Goal: Task Accomplishment & Management: Manage account settings

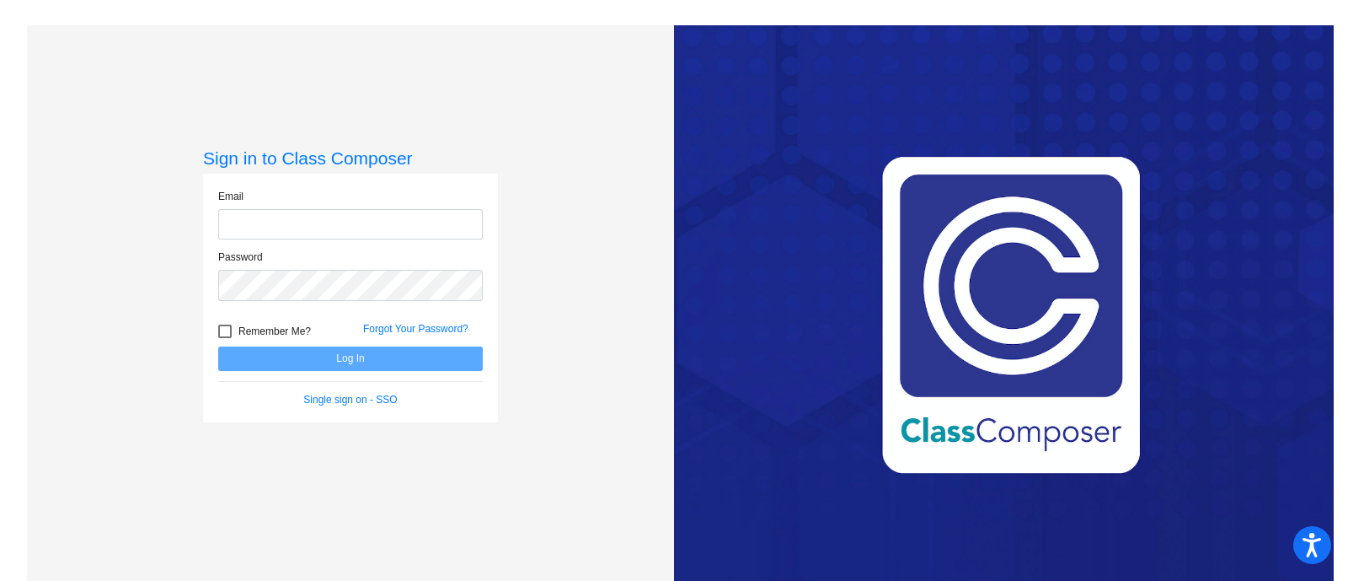
type input "[EMAIL_ADDRESS][PERSON_NAME][DOMAIN_NAME]"
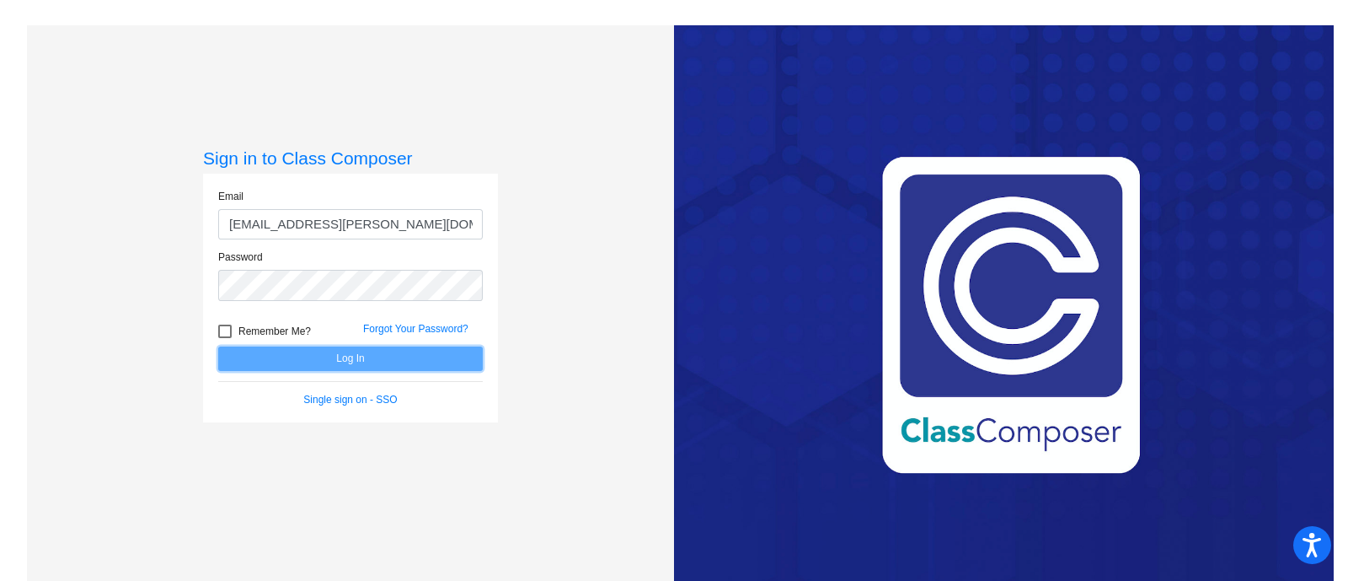
click at [337, 358] on button "Log In" at bounding box center [350, 358] width 265 height 24
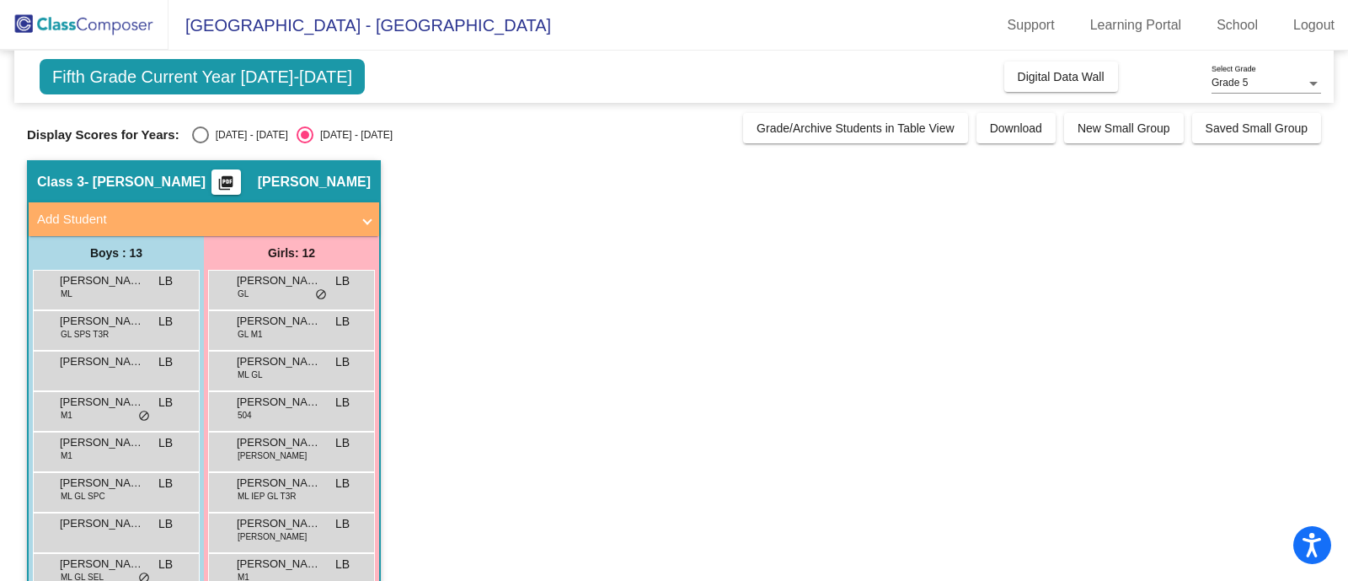
click at [202, 135] on div "Select an option" at bounding box center [200, 134] width 17 height 17
click at [201, 143] on input "[DATE] - [DATE]" at bounding box center [200, 143] width 1 height 1
radio input "true"
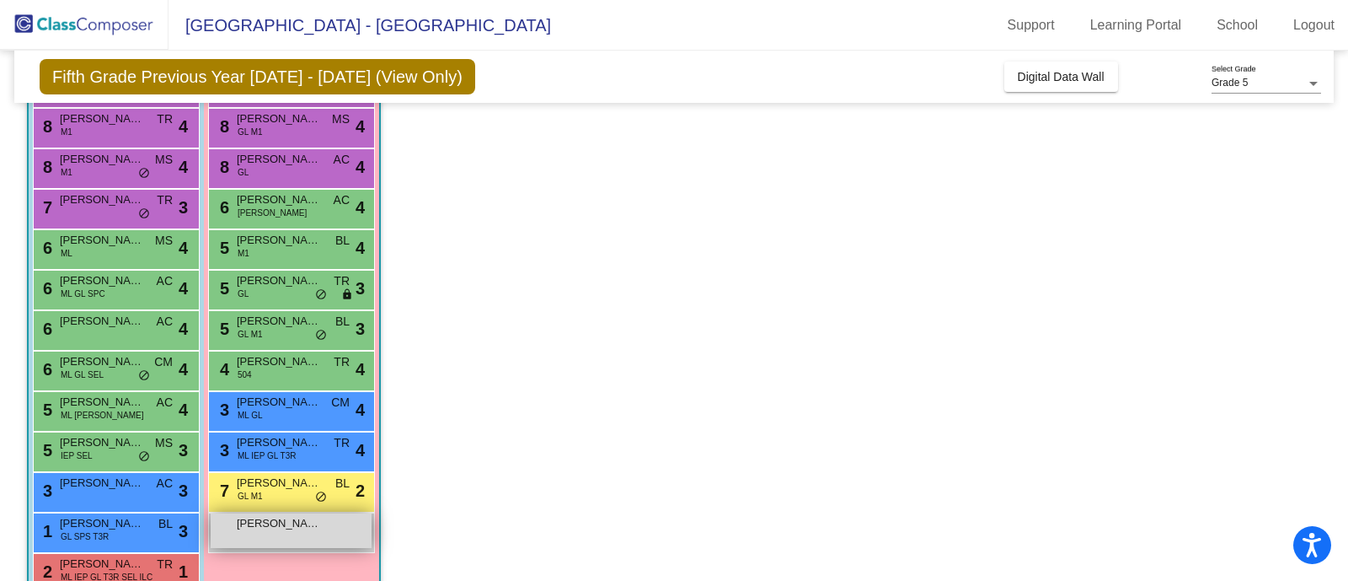
scroll to position [240, 0]
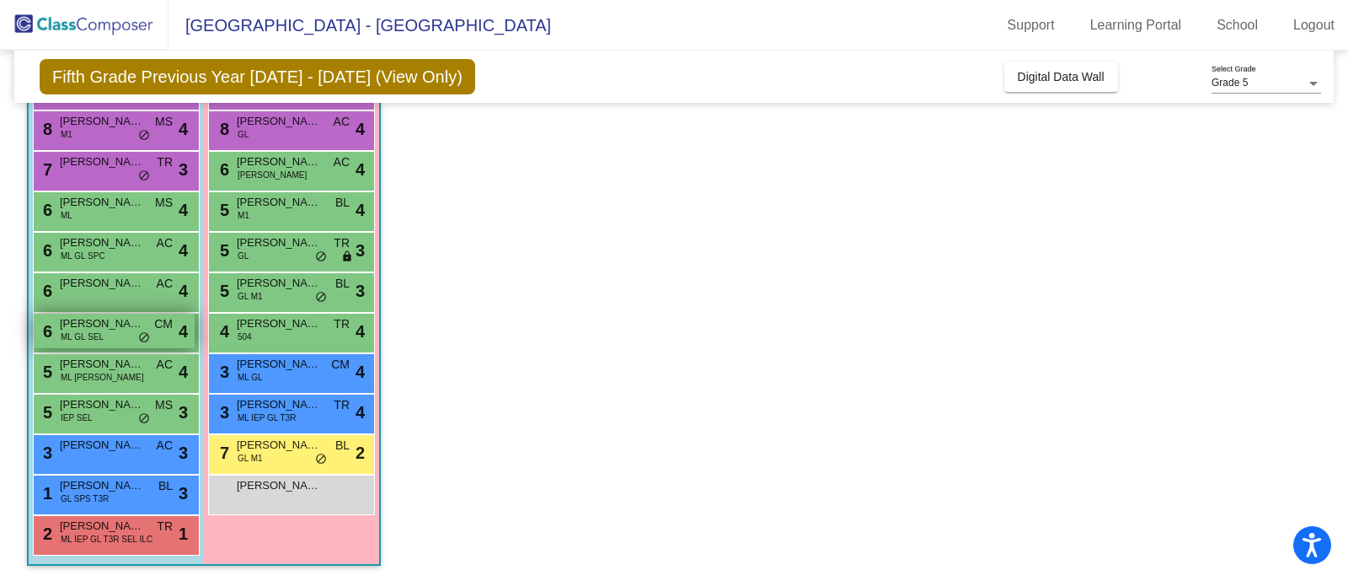
click at [106, 332] on div "6 [PERSON_NAME] GL SEL CM lock do_not_disturb_alt 4" at bounding box center [114, 330] width 161 height 35
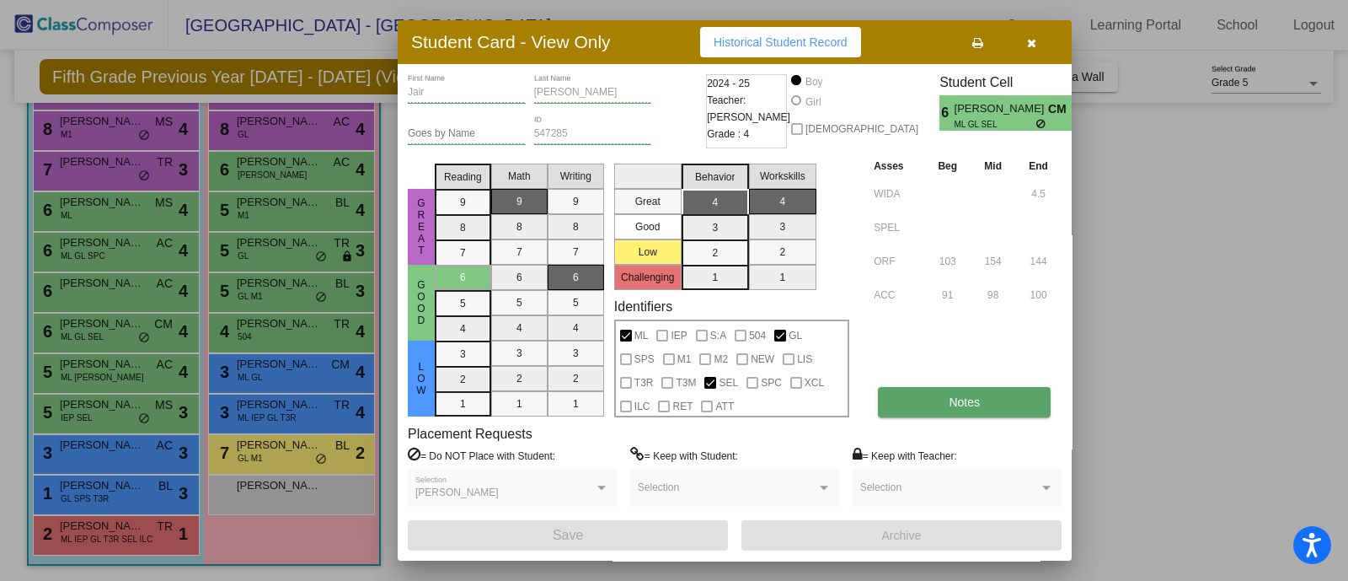
click at [968, 402] on span "Notes" at bounding box center [964, 401] width 31 height 13
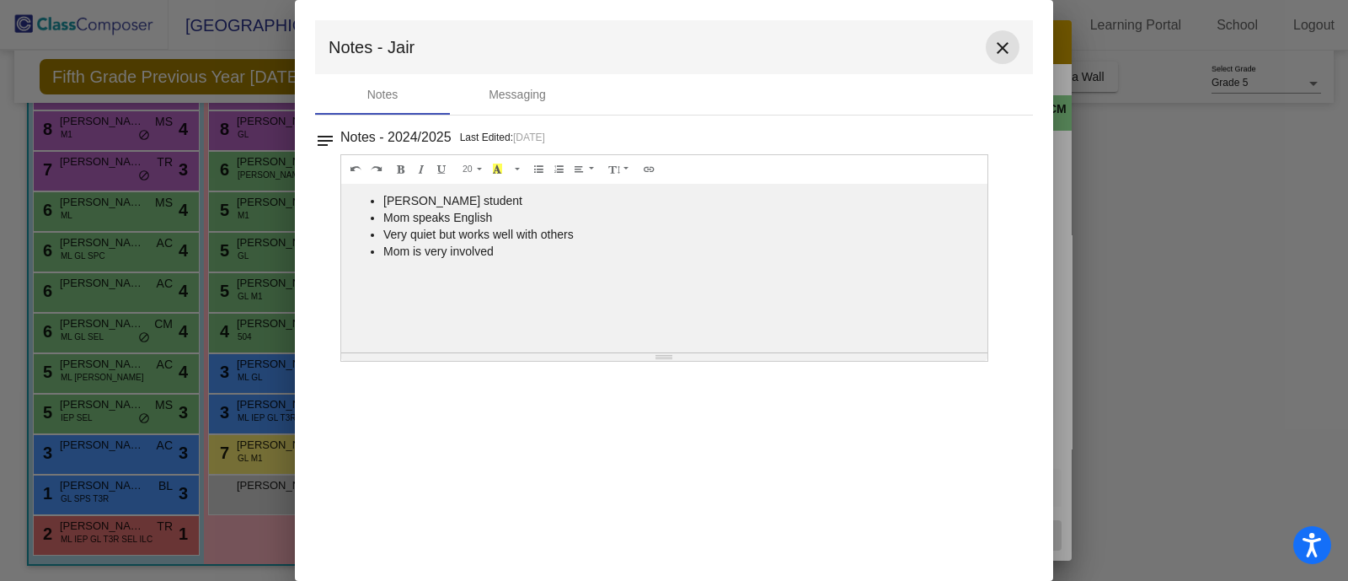
click at [1007, 46] on mat-icon "close" at bounding box center [1003, 48] width 20 height 20
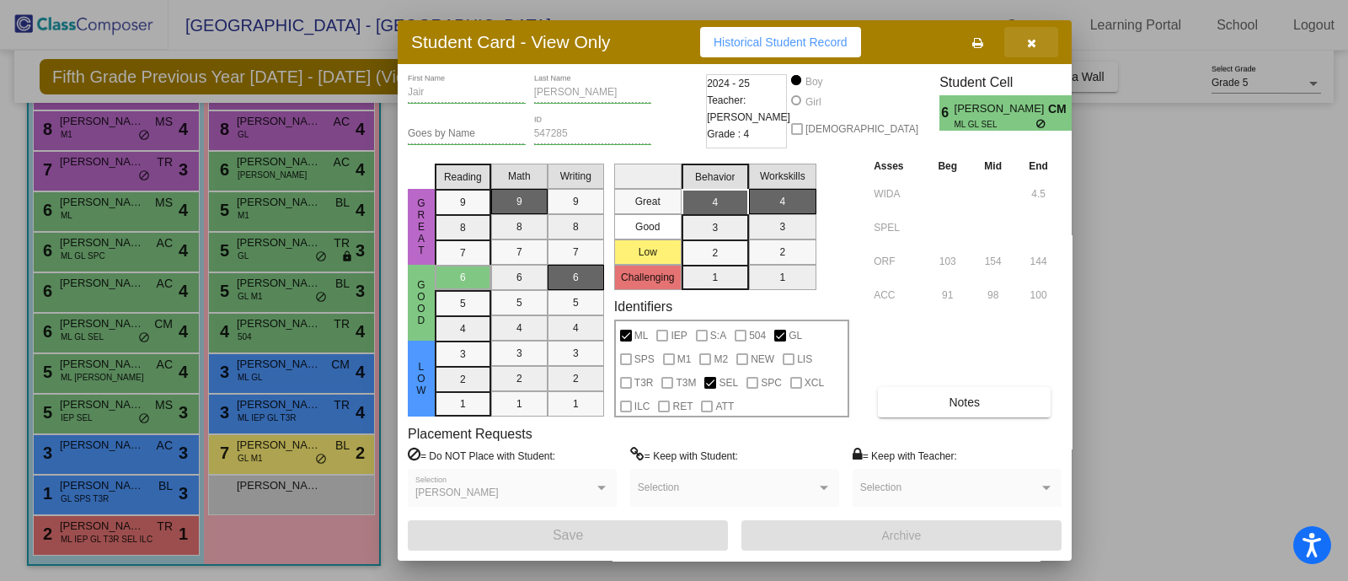
click at [1033, 41] on icon "button" at bounding box center [1031, 43] width 9 height 12
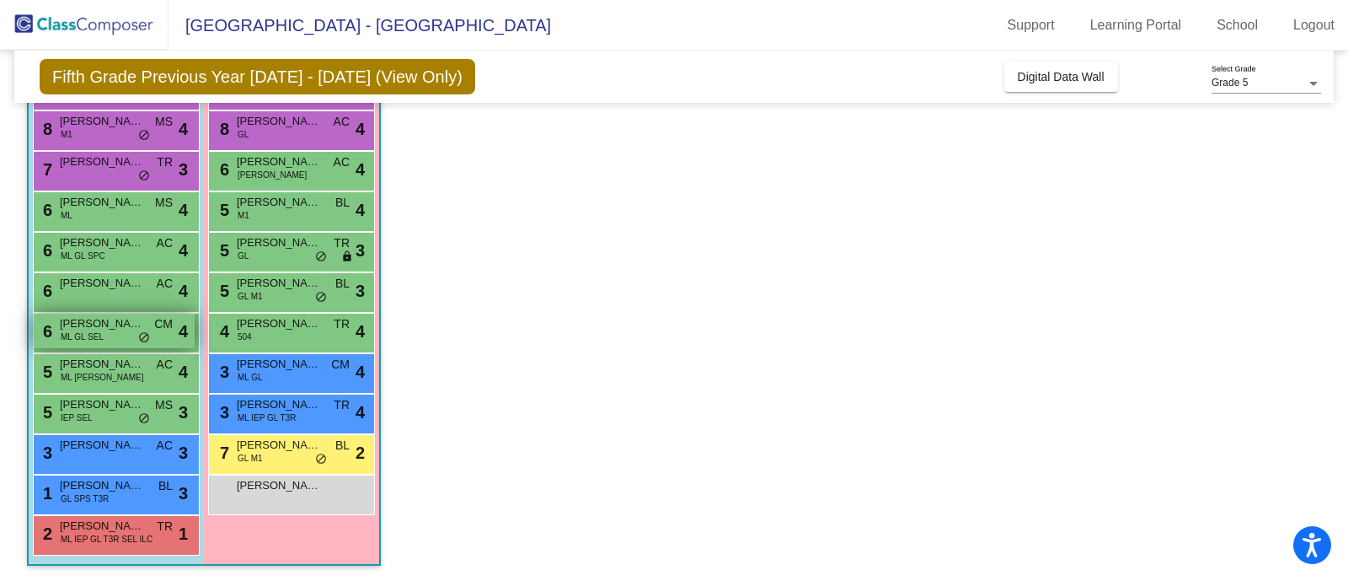
click at [114, 329] on span "[PERSON_NAME]" at bounding box center [102, 323] width 84 height 17
